Goal: Task Accomplishment & Management: Use online tool/utility

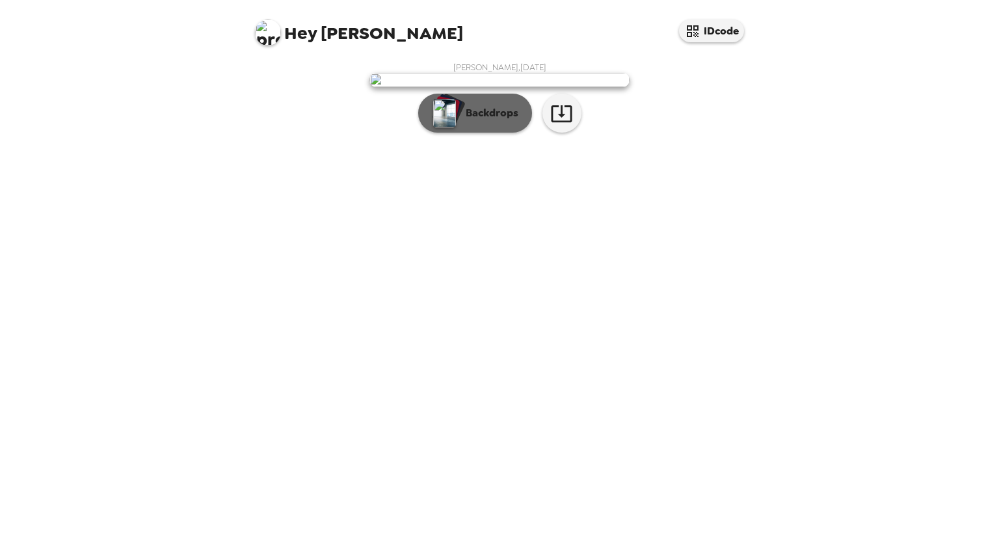
click at [497, 121] on p "Backdrops" at bounding box center [488, 113] width 59 height 16
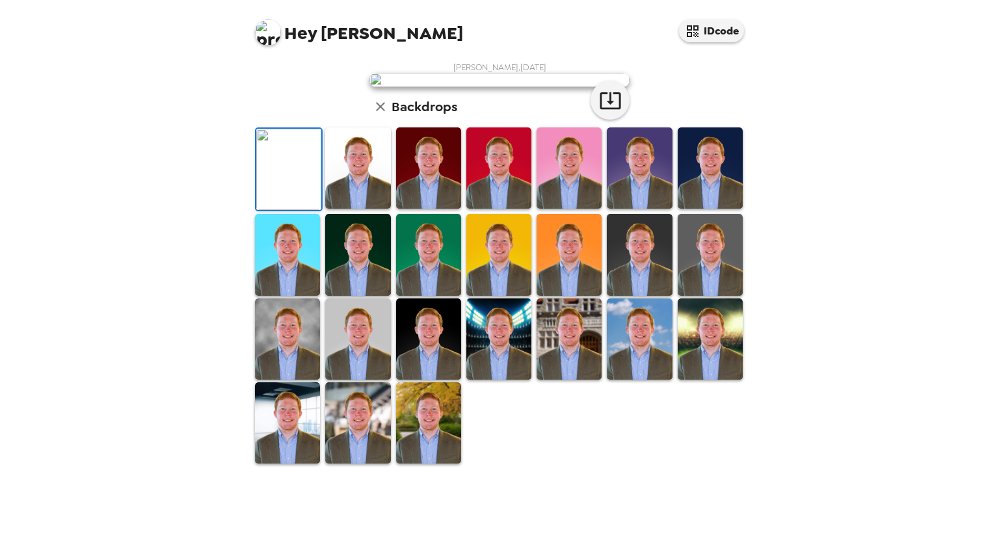
scroll to position [251, 0]
click at [548, 380] on img at bounding box center [568, 338] width 65 height 81
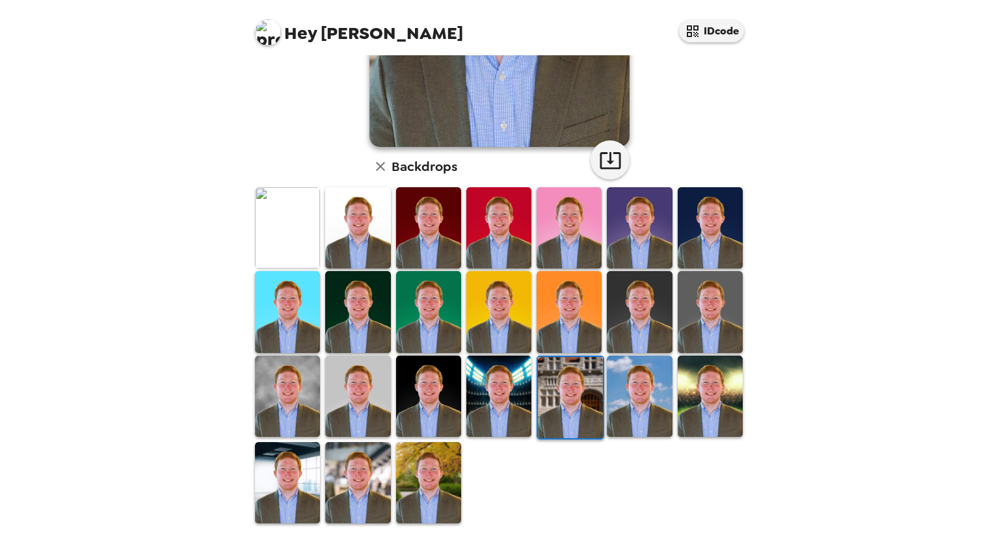
click at [411, 467] on img at bounding box center [428, 482] width 65 height 81
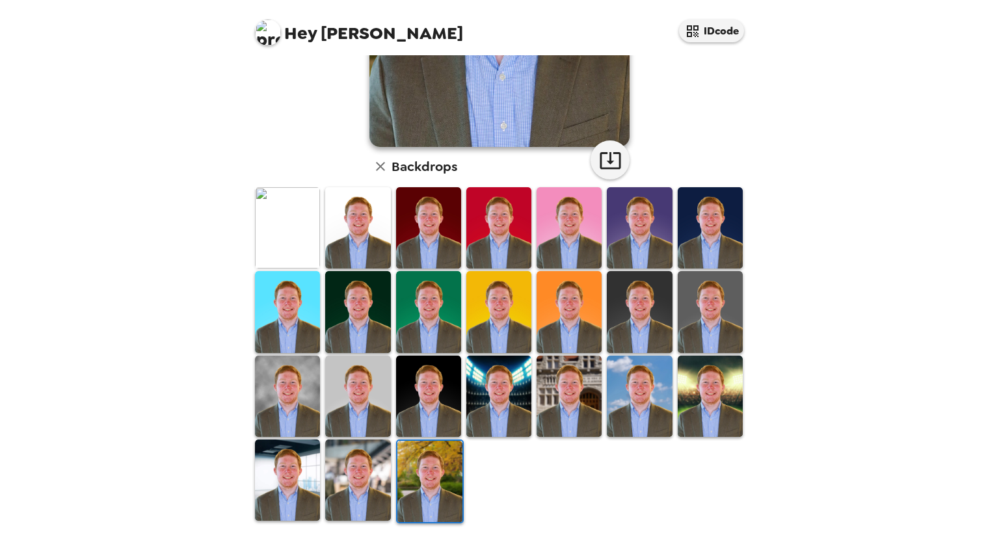
click at [693, 214] on img at bounding box center [710, 227] width 65 height 81
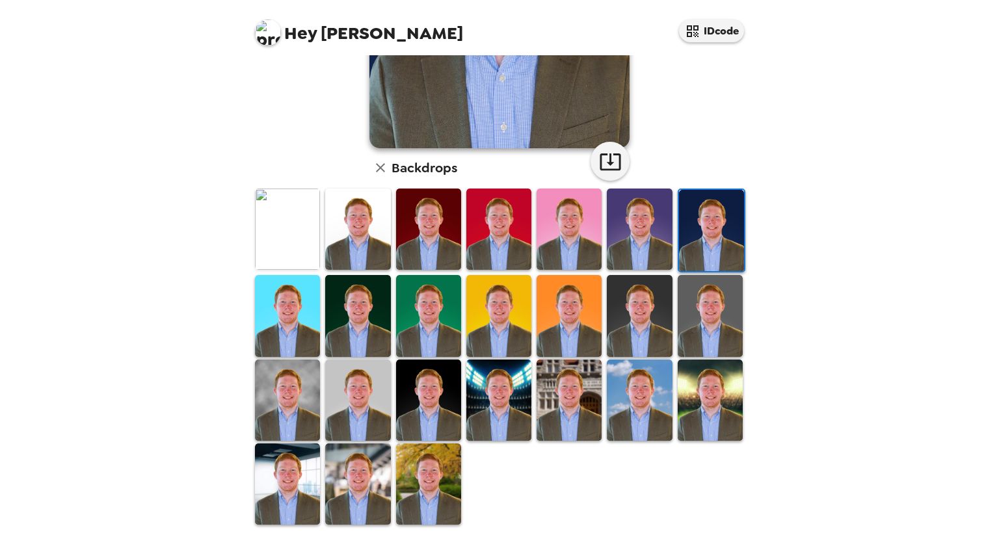
scroll to position [0, 0]
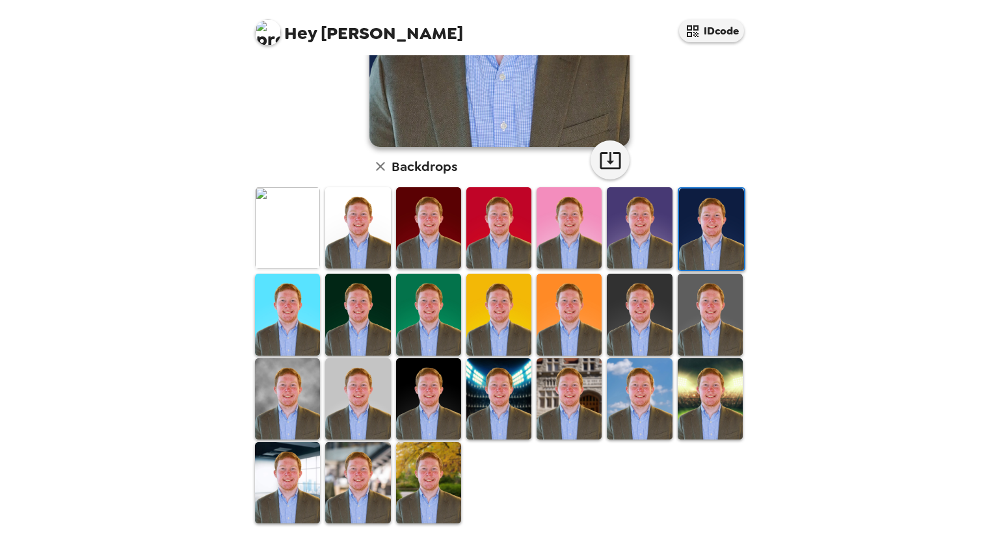
click at [285, 230] on img at bounding box center [287, 227] width 65 height 81
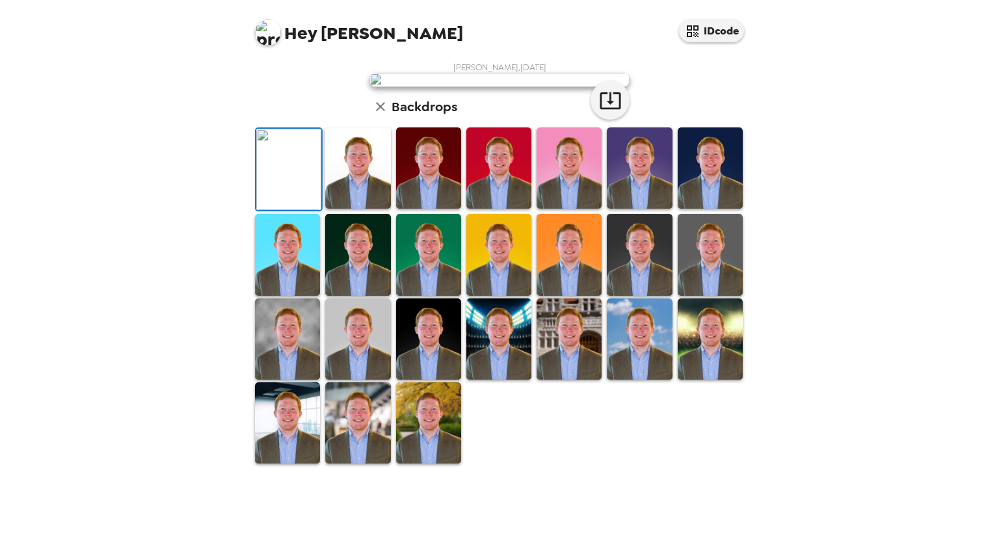
click at [339, 209] on img at bounding box center [357, 167] width 65 height 81
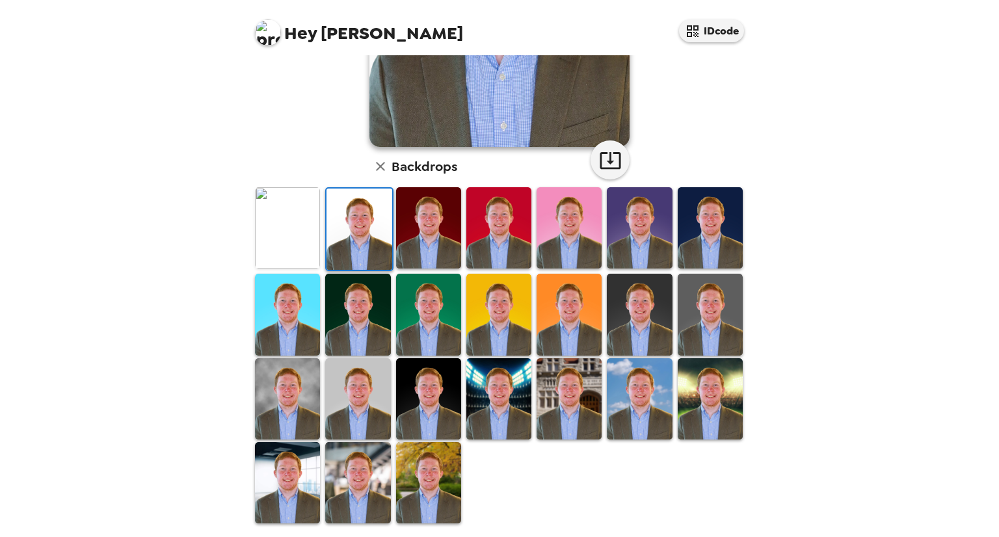
click at [295, 230] on img at bounding box center [287, 227] width 65 height 81
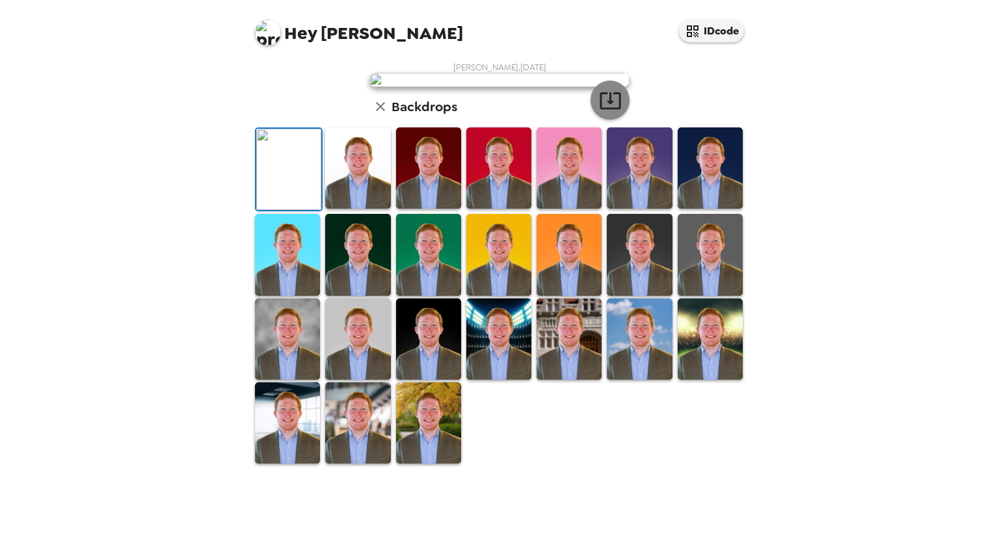
scroll to position [251, 0]
click at [606, 109] on icon "button" at bounding box center [610, 100] width 21 height 17
click at [342, 209] on img at bounding box center [357, 167] width 65 height 81
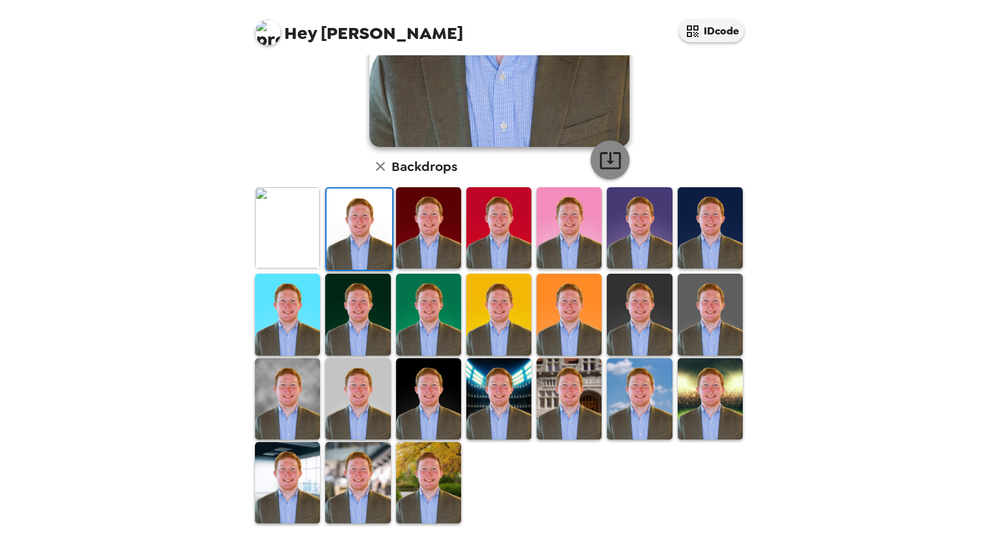
click at [601, 156] on icon "button" at bounding box center [610, 160] width 23 height 23
click at [443, 235] on img at bounding box center [428, 227] width 65 height 81
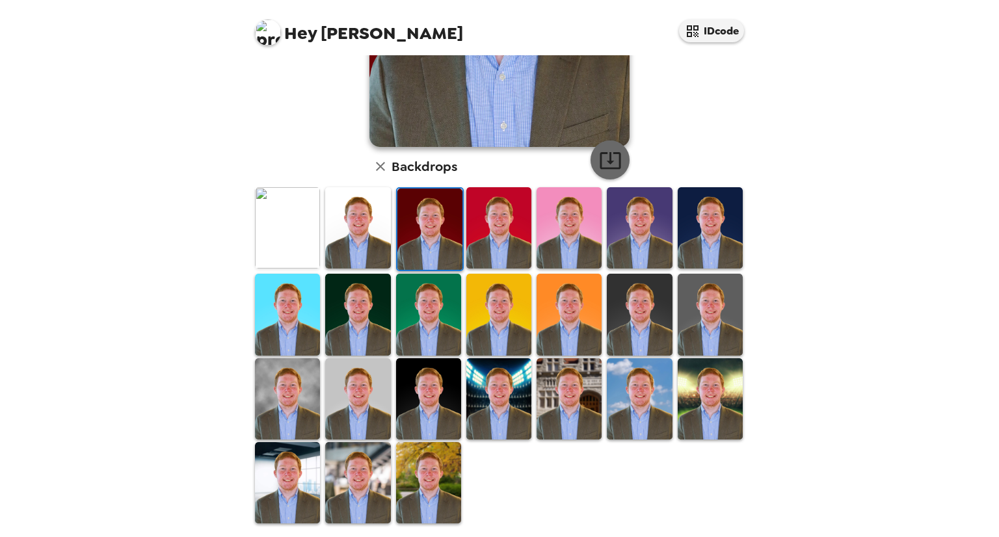
click at [600, 163] on icon "button" at bounding box center [610, 160] width 23 height 23
click at [350, 406] on img at bounding box center [357, 398] width 65 height 81
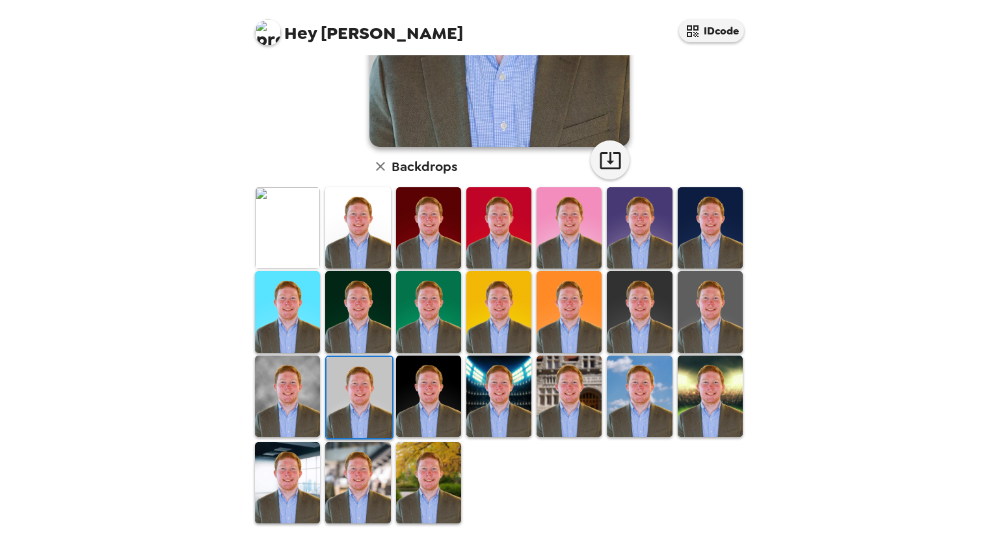
click at [289, 390] on img at bounding box center [287, 396] width 65 height 81
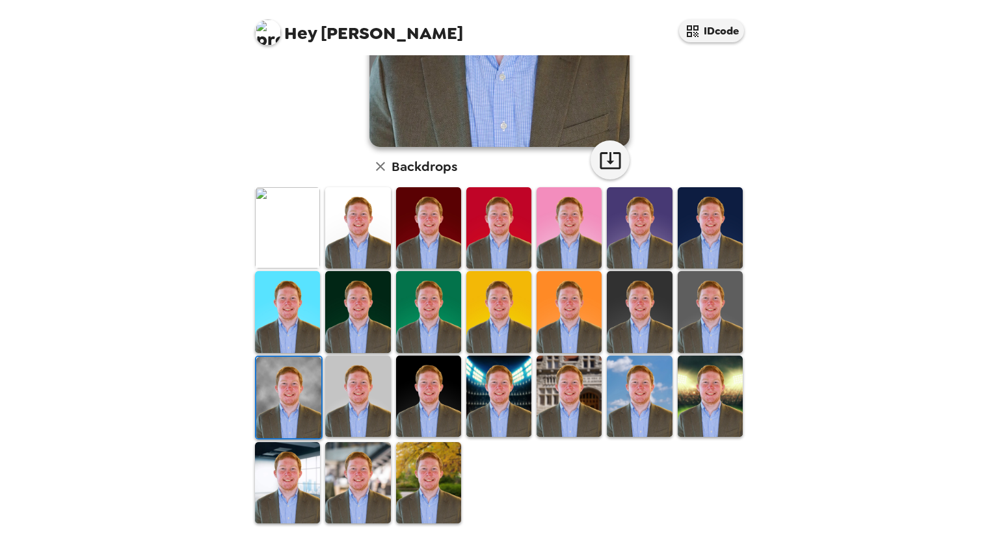
scroll to position [0, 0]
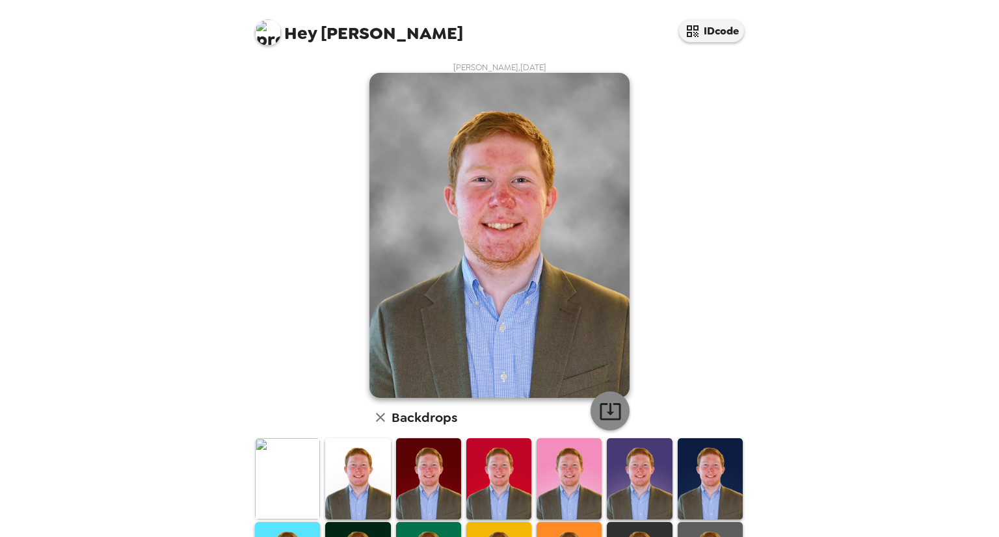
click at [603, 410] on icon "button" at bounding box center [610, 411] width 23 height 23
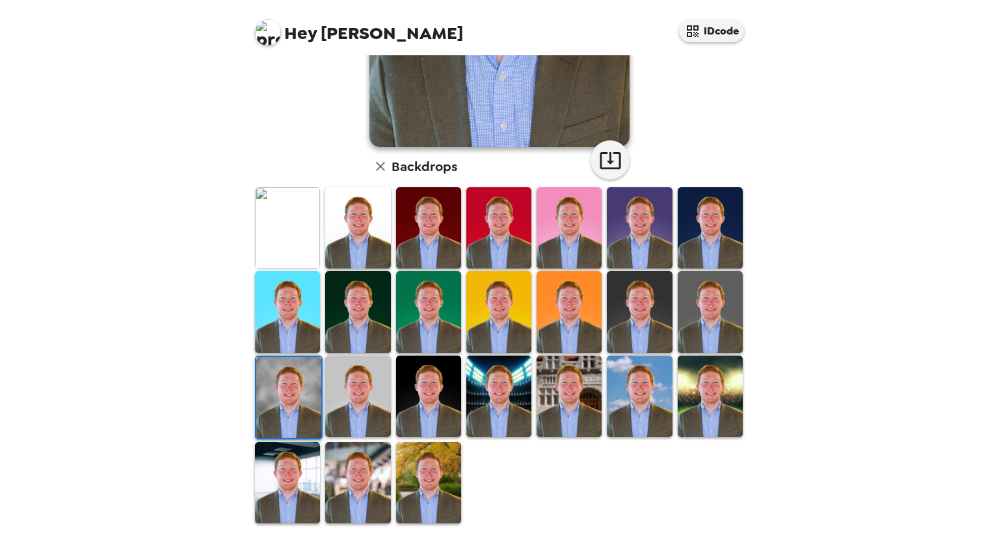
click at [356, 390] on img at bounding box center [357, 396] width 65 height 81
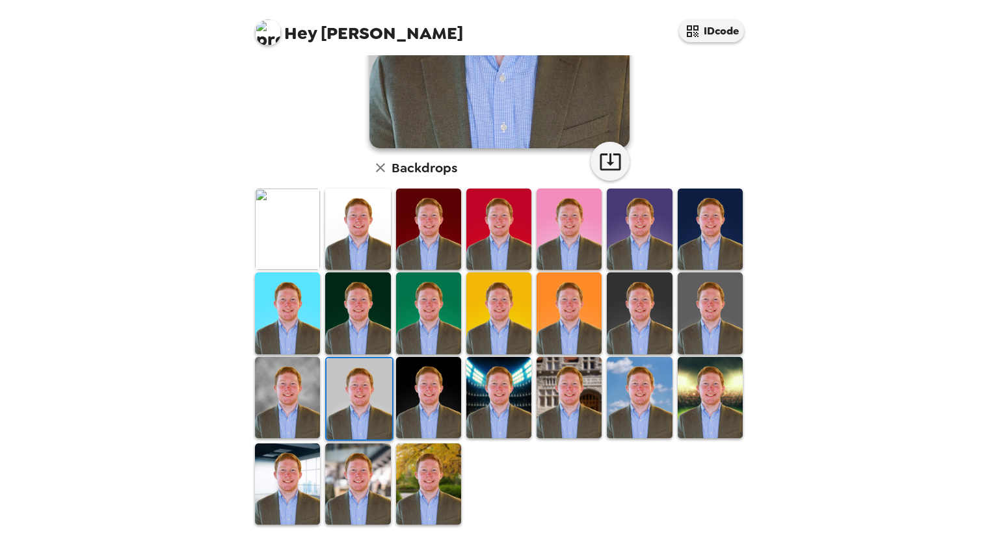
scroll to position [251, 0]
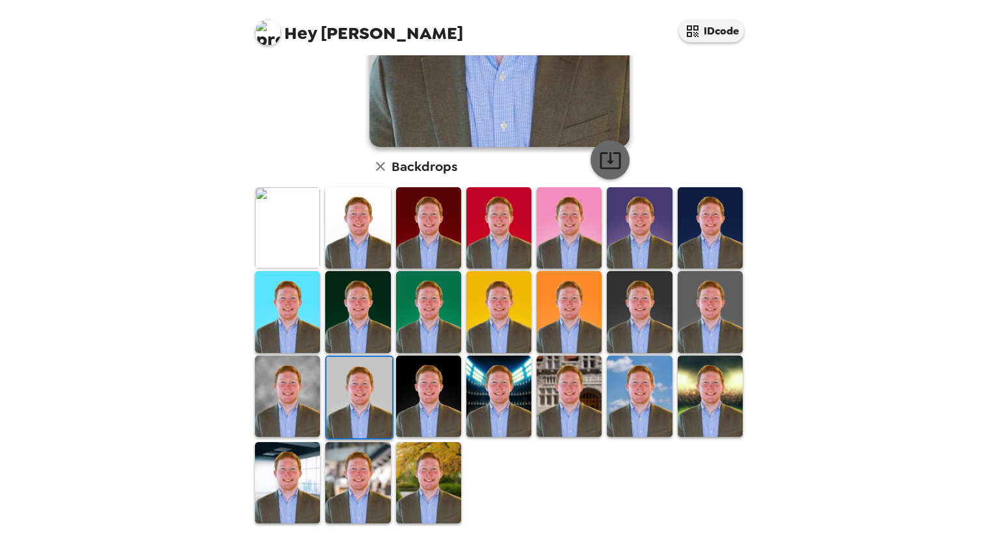
click at [604, 169] on icon "button" at bounding box center [610, 160] width 23 height 23
click at [364, 494] on img at bounding box center [357, 482] width 65 height 81
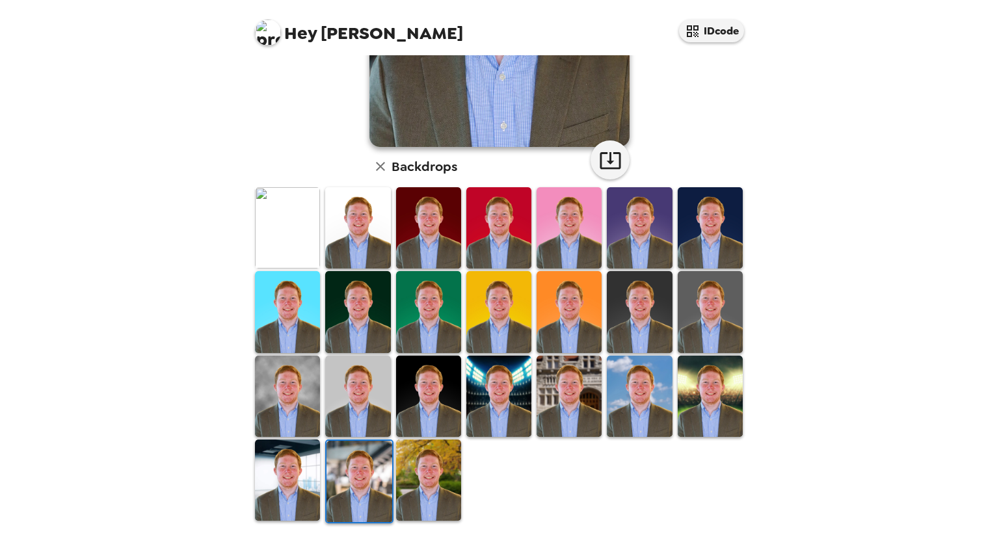
scroll to position [0, 0]
click at [293, 499] on img at bounding box center [287, 480] width 65 height 81
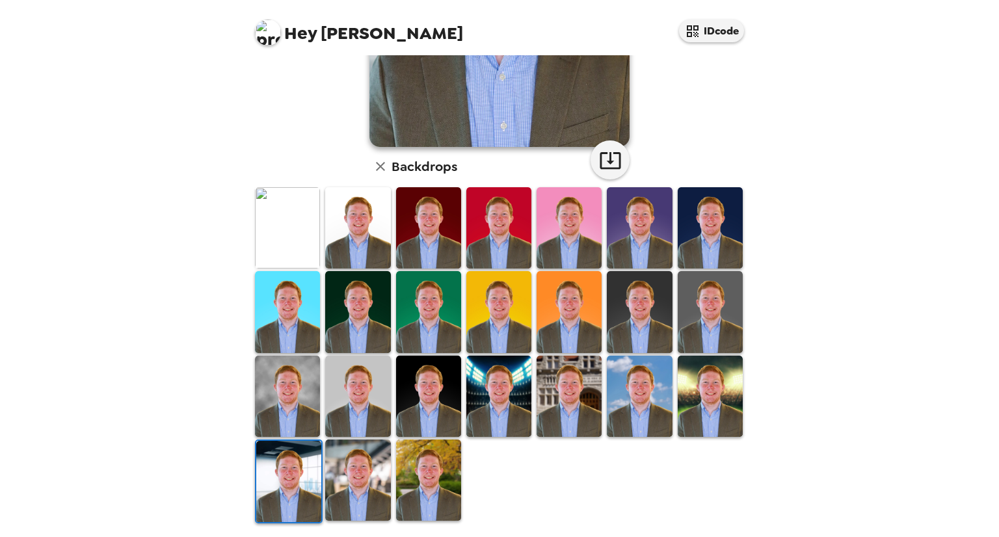
click at [377, 471] on img at bounding box center [357, 480] width 65 height 81
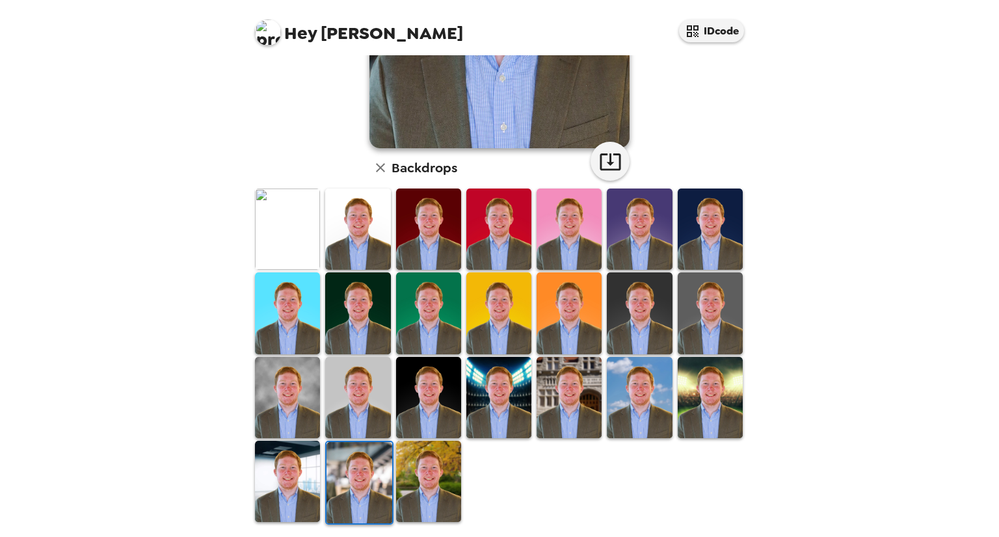
scroll to position [251, 0]
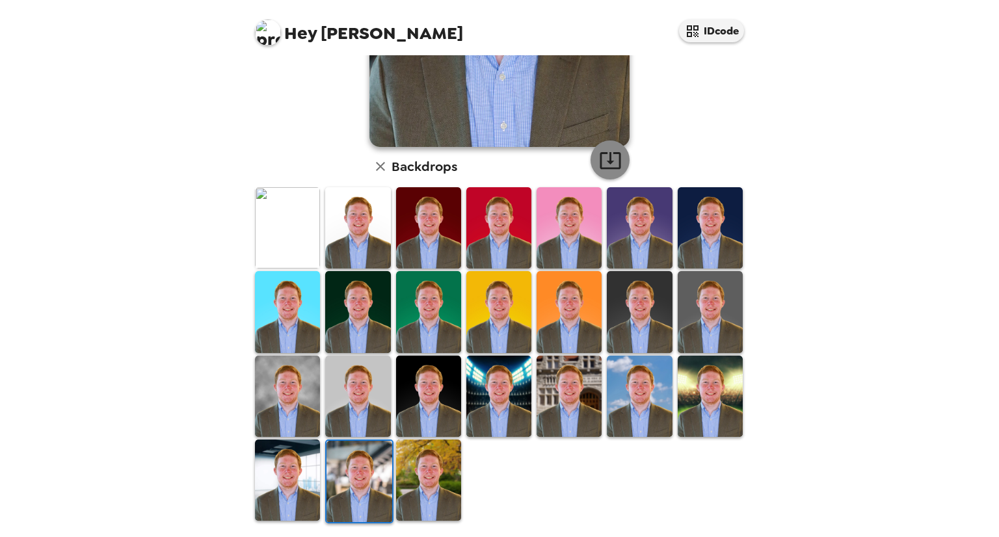
click at [607, 168] on icon "button" at bounding box center [610, 160] width 21 height 17
click at [422, 469] on img at bounding box center [428, 480] width 65 height 81
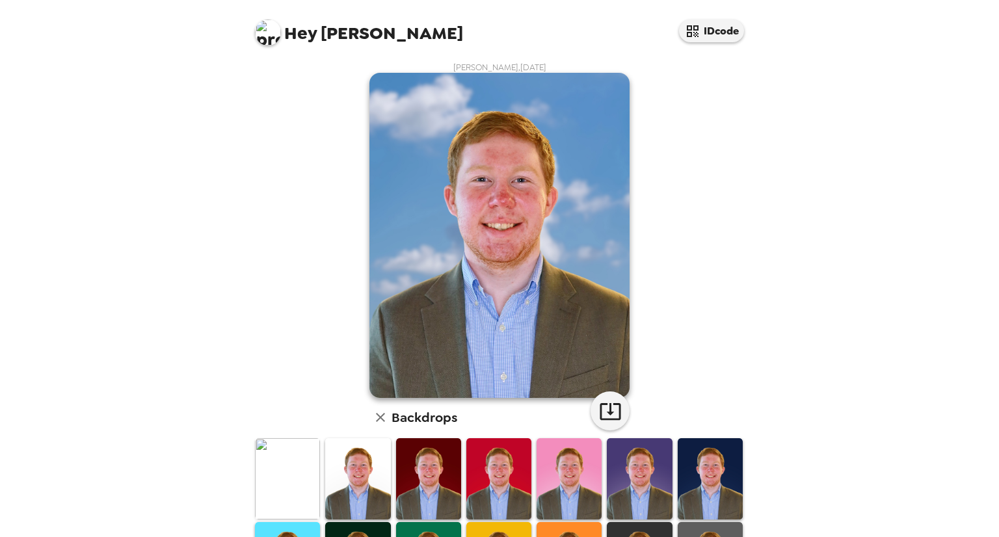
scroll to position [251, 0]
